Goal: Information Seeking & Learning: Learn about a topic

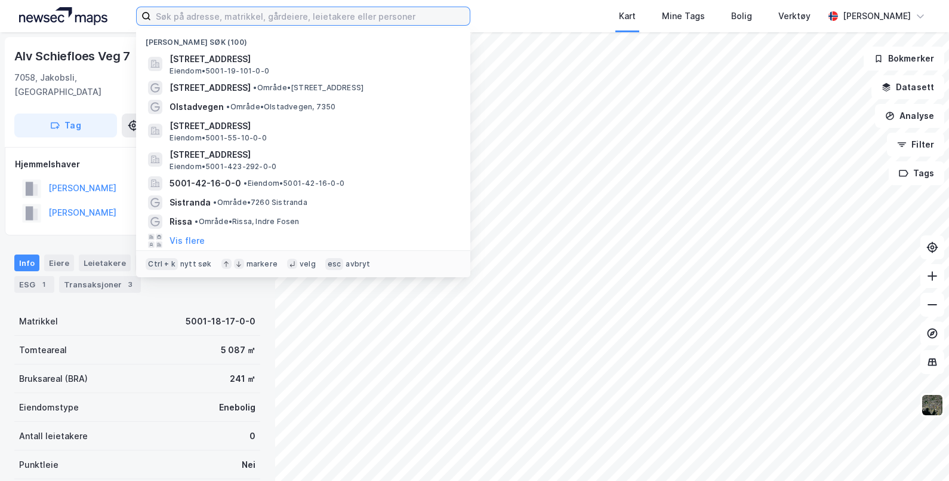
click at [287, 18] on input at bounding box center [310, 16] width 319 height 18
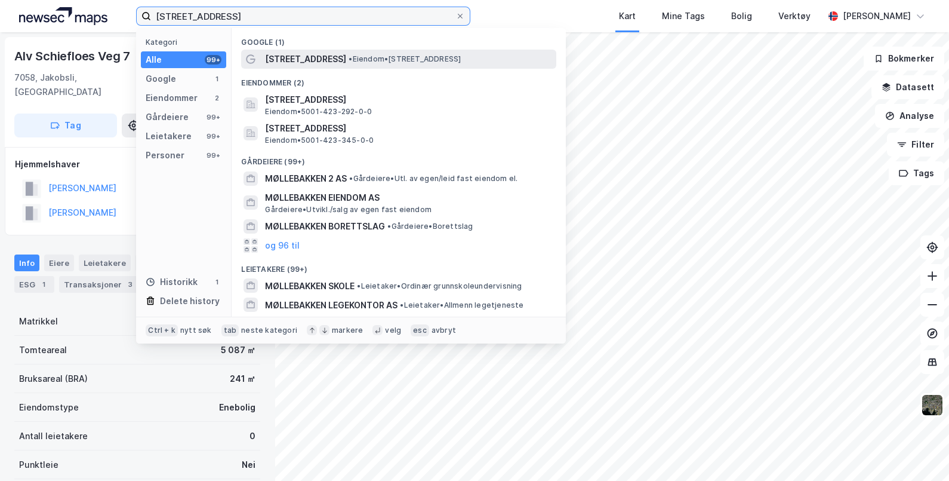
type input "[STREET_ADDRESS]"
click at [349, 61] on span "• Eiendom • [STREET_ADDRESS]" at bounding box center [405, 59] width 112 height 10
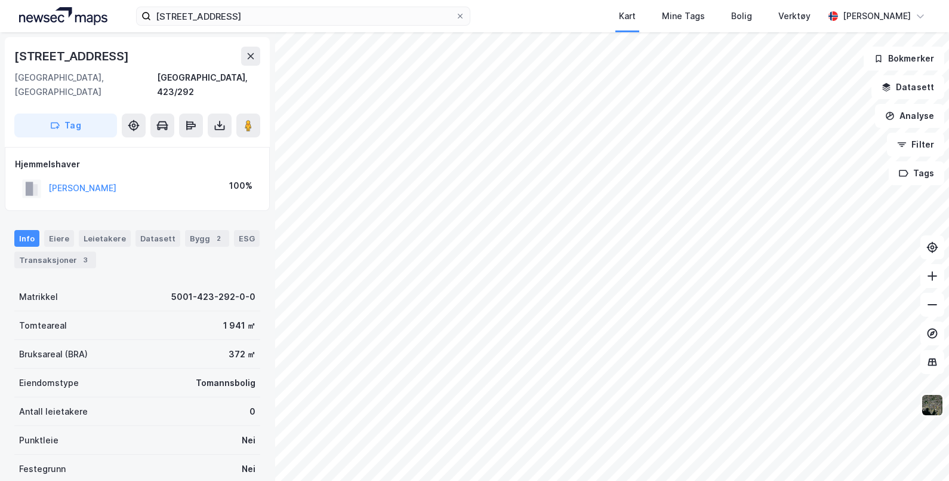
click at [929, 402] on img at bounding box center [932, 404] width 23 height 23
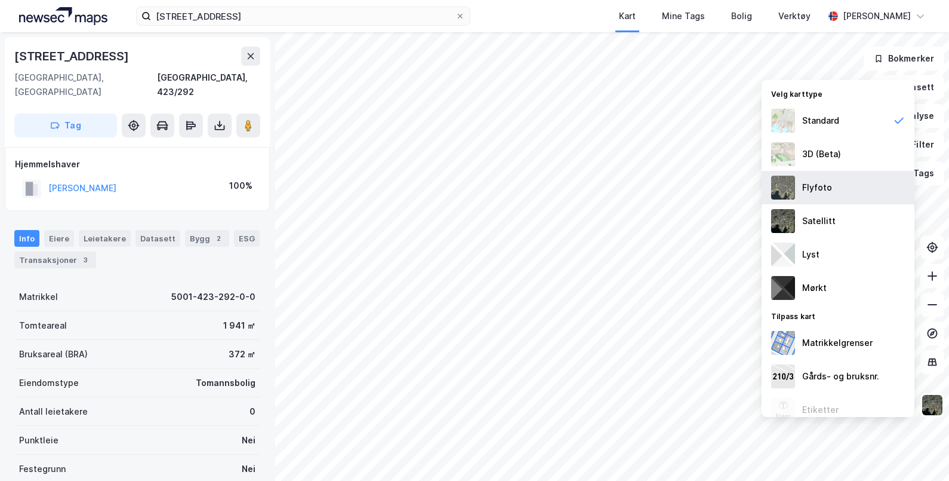
click at [814, 183] on div "Flyfoto" at bounding box center [817, 187] width 30 height 14
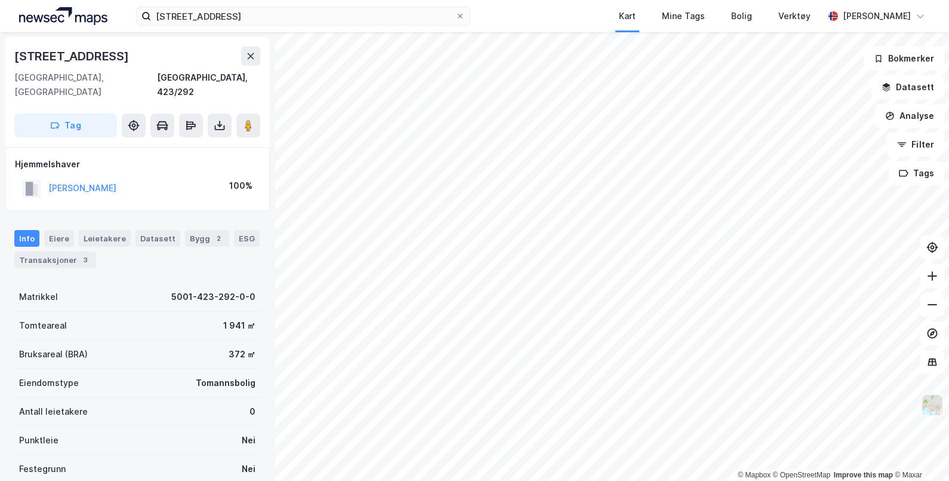
click at [936, 403] on img at bounding box center [932, 404] width 23 height 23
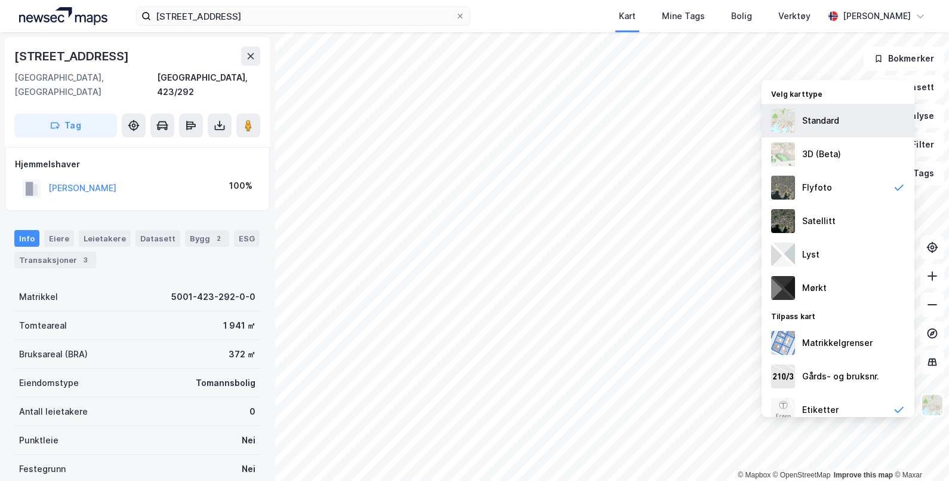
click at [824, 124] on div "Standard" at bounding box center [820, 120] width 37 height 14
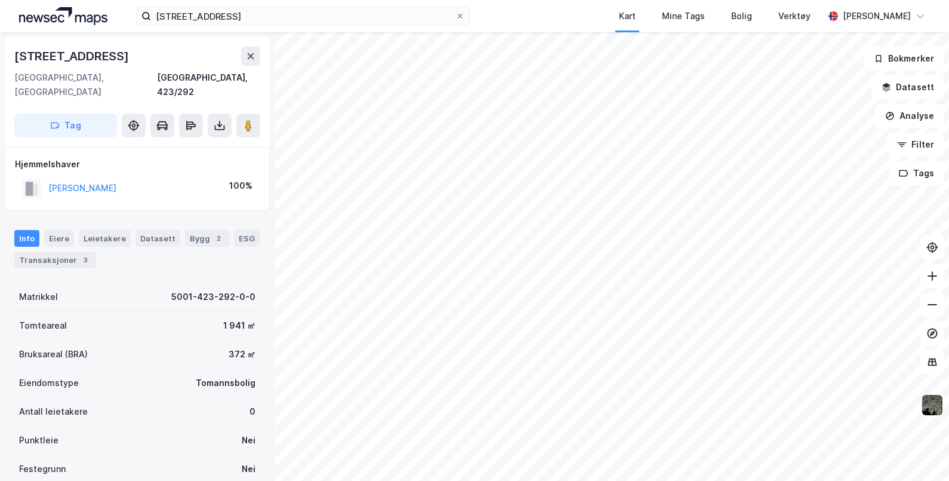
click at [937, 402] on img at bounding box center [932, 404] width 23 height 23
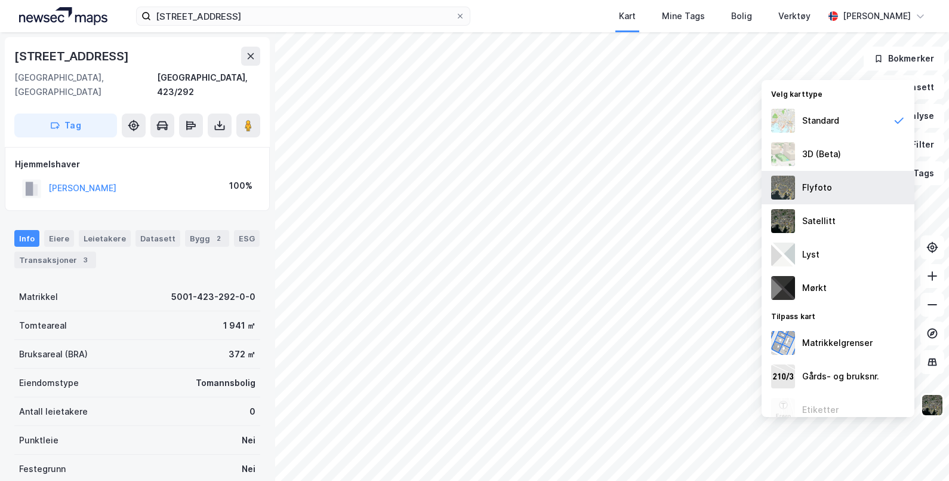
click at [812, 185] on div "Flyfoto" at bounding box center [817, 187] width 30 height 14
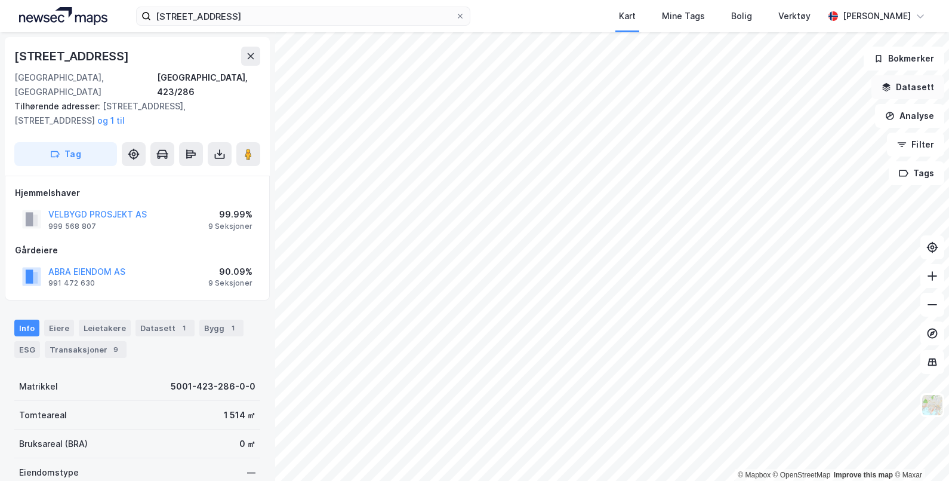
click at [925, 84] on button "Datasett" at bounding box center [908, 87] width 73 height 24
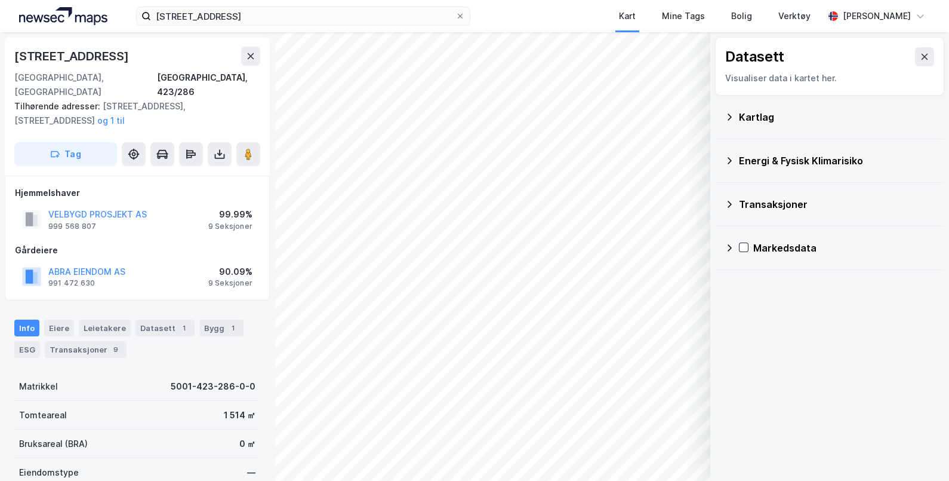
click at [755, 110] on div "Kartlag" at bounding box center [830, 117] width 210 height 29
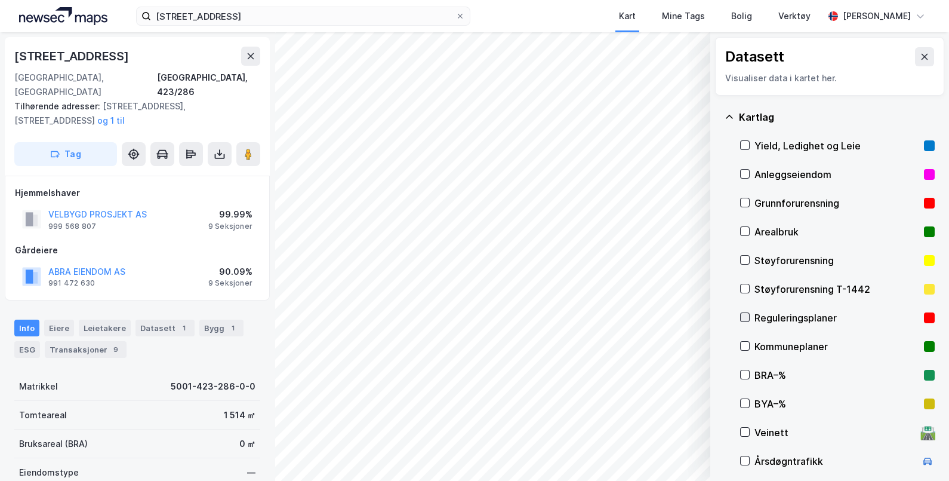
click at [744, 318] on icon at bounding box center [745, 317] width 7 height 4
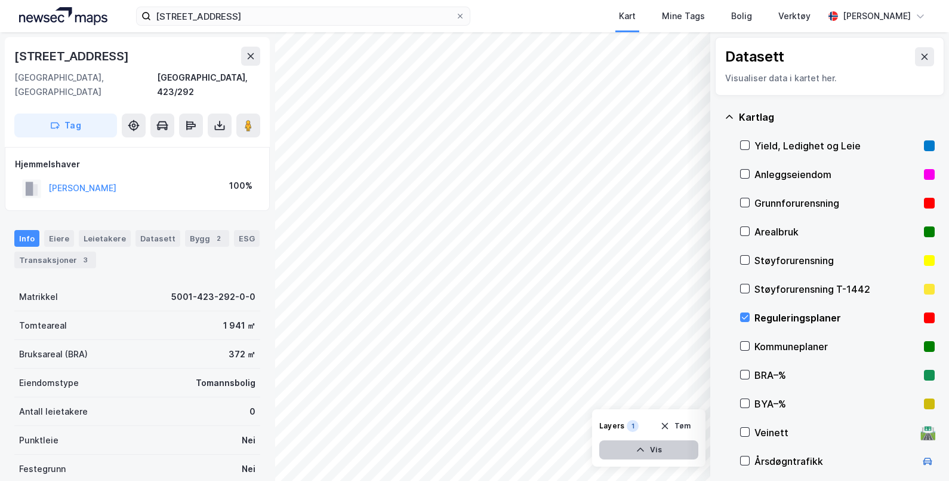
click at [666, 450] on button "Vis" at bounding box center [648, 449] width 99 height 19
click at [587, 426] on div "Reguleringsplaner" at bounding box center [593, 428] width 67 height 10
click at [630, 444] on button "Lukk" at bounding box center [616, 449] width 165 height 19
click at [744, 316] on icon at bounding box center [745, 317] width 8 height 8
click at [918, 54] on button at bounding box center [924, 56] width 19 height 19
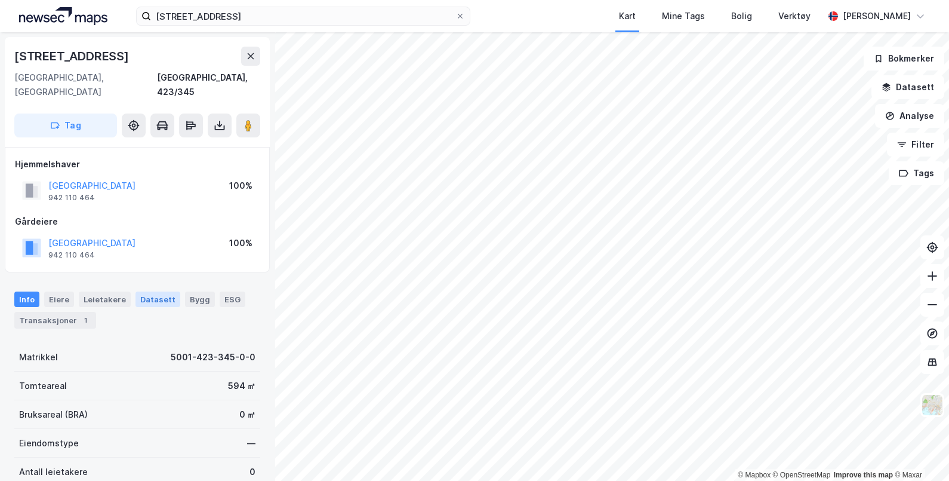
click at [156, 291] on div "Datasett" at bounding box center [158, 299] width 45 height 16
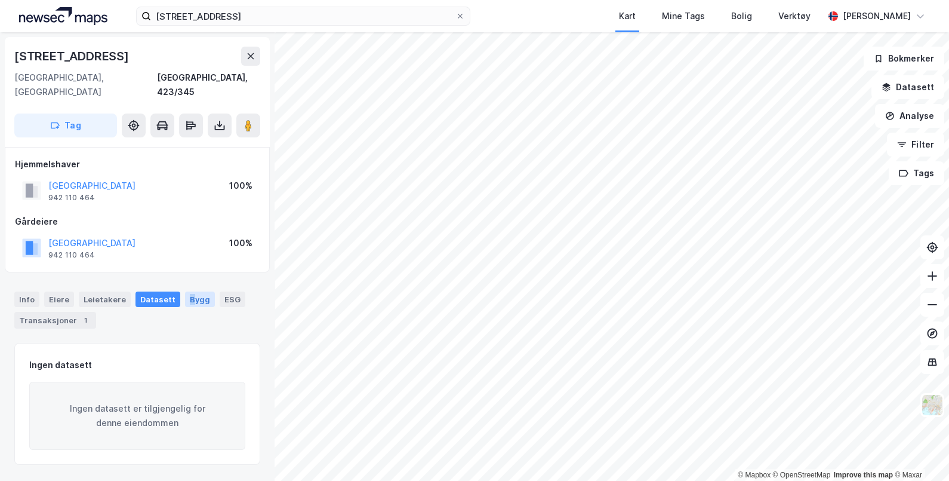
click at [185, 291] on div "Bygg" at bounding box center [200, 299] width 30 height 16
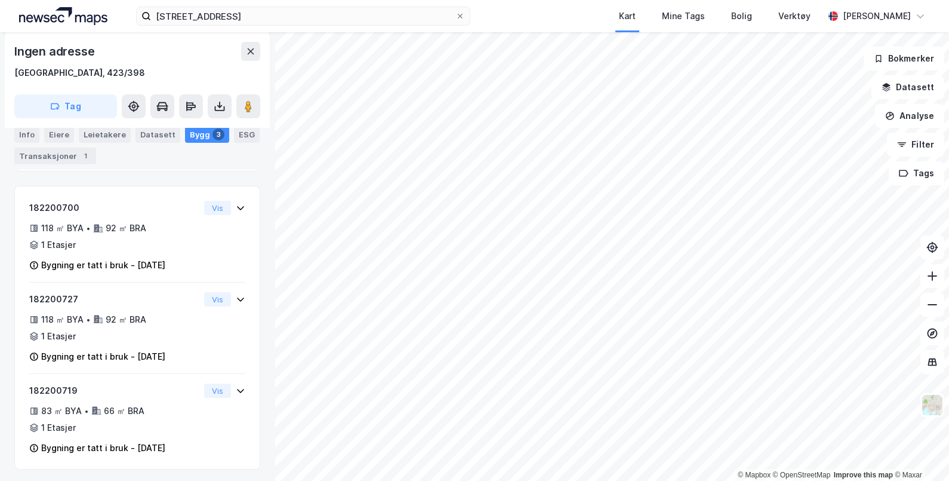
scroll to position [153, 0]
click at [61, 131] on div "Eiere" at bounding box center [59, 134] width 30 height 17
